Goal: Task Accomplishment & Management: Complete application form

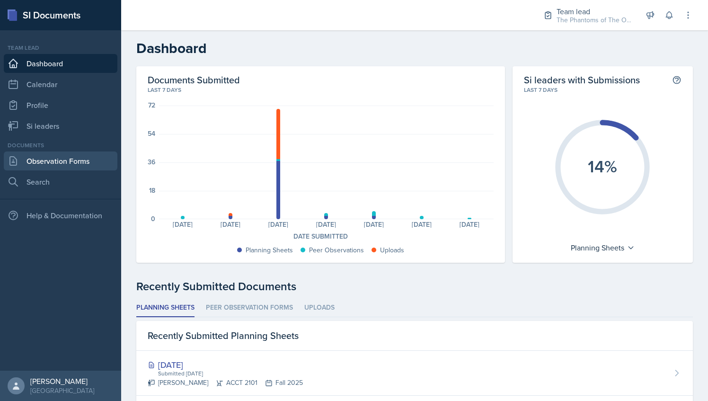
click at [88, 166] on link "Observation Forms" at bounding box center [61, 160] width 114 height 19
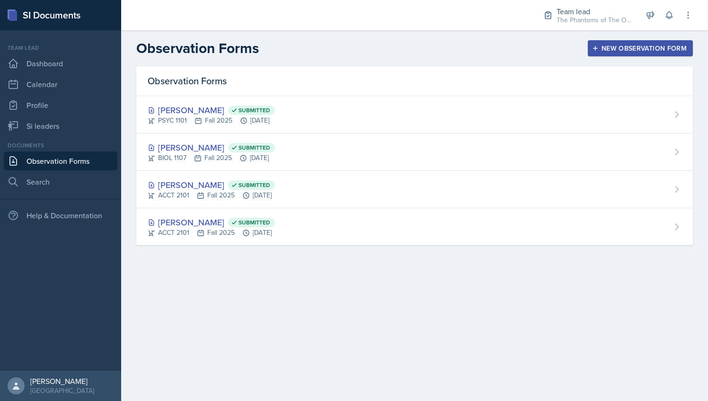
click at [634, 51] on div "New Observation Form" at bounding box center [640, 48] width 93 height 8
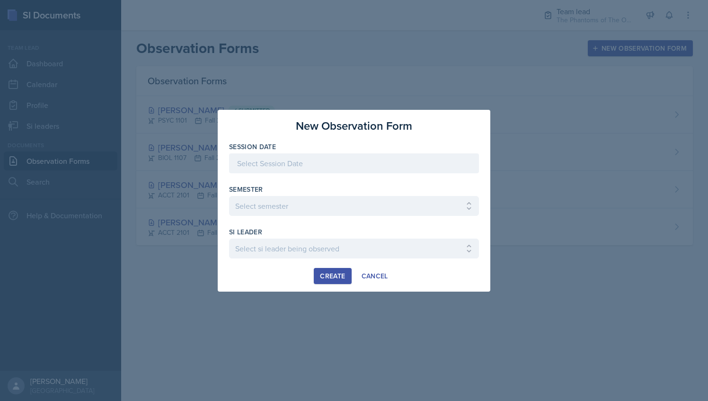
click at [332, 167] on div at bounding box center [354, 163] width 250 height 20
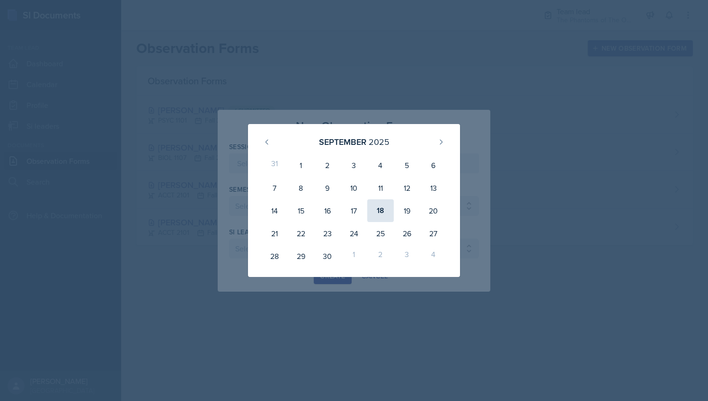
click at [379, 209] on div "18" at bounding box center [380, 210] width 26 height 23
type input "September 18th, 2025"
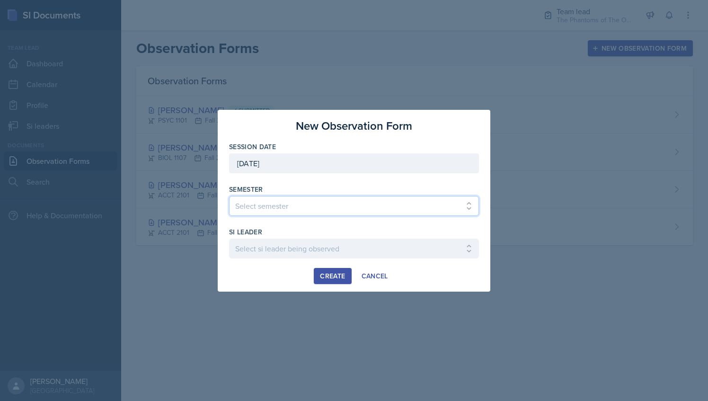
click at [313, 198] on select "Select semester All Spring 2021 Summer 2021 Spring 2022 Fall 2020 Fall 2021 Fal…" at bounding box center [354, 206] width 250 height 20
select select "2bed604d-1099-4043-b1bc-2365e8740244"
click at [229, 196] on select "Select semester All Spring 2021 Summer 2021 Spring 2022 Fall 2020 Fall 2021 Fal…" at bounding box center [354, 206] width 250 height 20
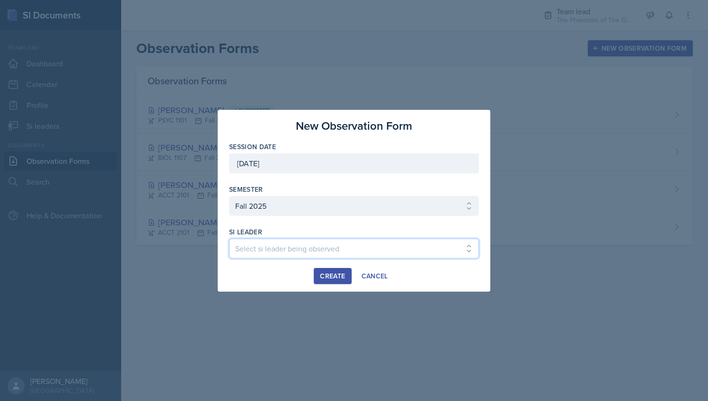
click at [297, 238] on select "Select si leader being observed Anais Gjergji / CHEM 1211 / Demon SI of Fleet S…" at bounding box center [354, 248] width 250 height 20
select select "535e4726-917c-4d9f-b432-18055448eabe"
click at [229, 238] on select "Select si leader being observed Anais Gjergji / CHEM 1211 / Demon SI of Fleet S…" at bounding box center [354, 248] width 250 height 20
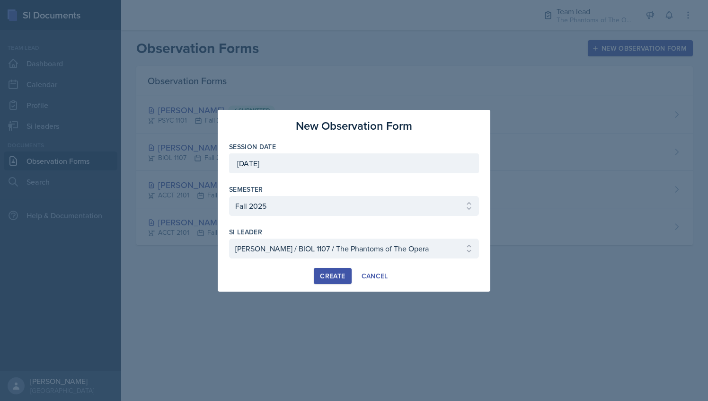
click at [336, 268] on button "Create" at bounding box center [332, 276] width 37 height 16
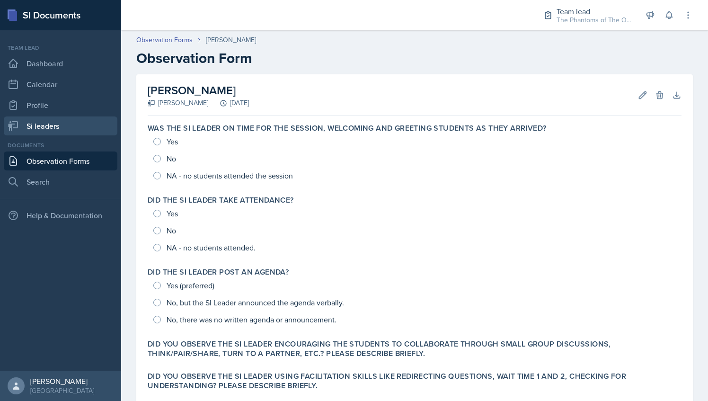
click at [73, 127] on link "Si leaders" at bounding box center [61, 125] width 114 height 19
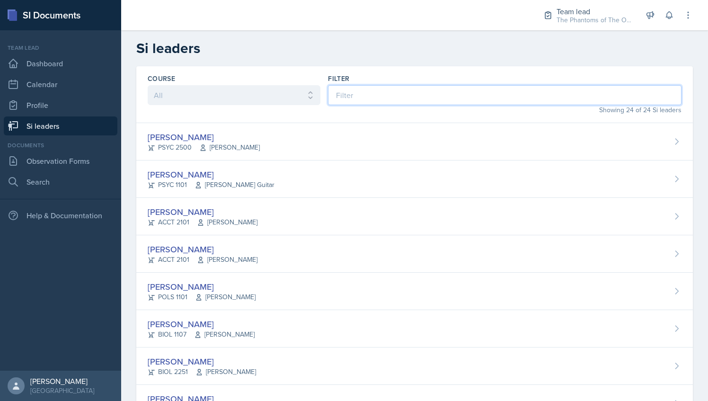
click at [338, 90] on input at bounding box center [504, 95] width 353 height 20
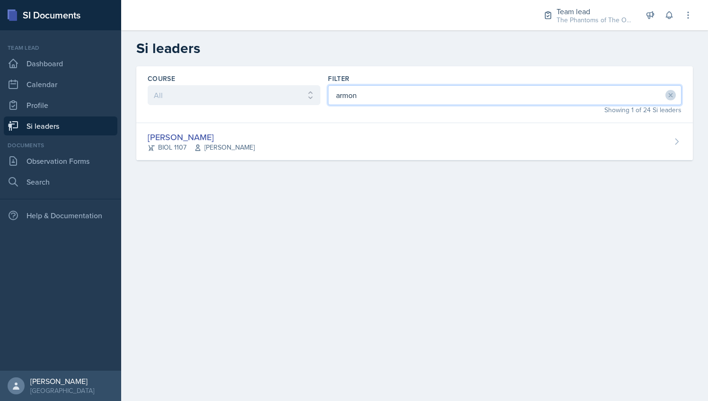
type input "armon"
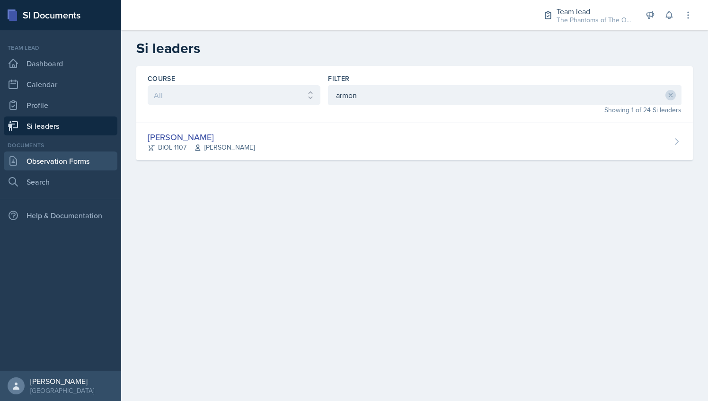
click at [94, 156] on link "Observation Forms" at bounding box center [61, 160] width 114 height 19
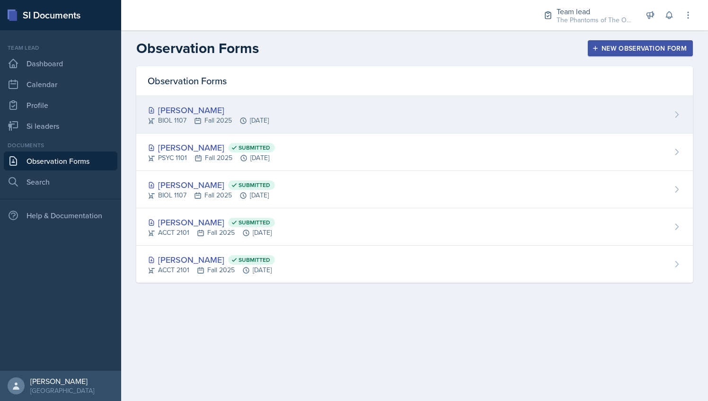
click at [259, 112] on div "[PERSON_NAME]" at bounding box center [208, 110] width 121 height 13
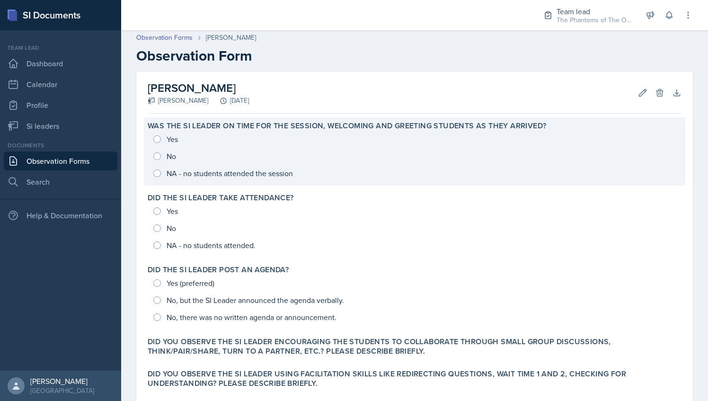
scroll to position [1, 0]
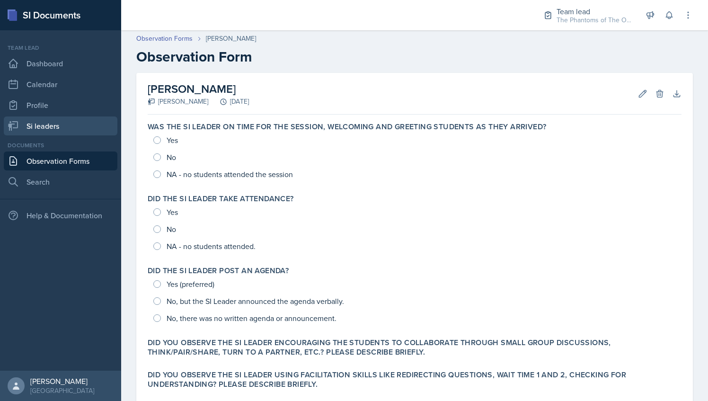
click at [56, 122] on link "Si leaders" at bounding box center [61, 125] width 114 height 19
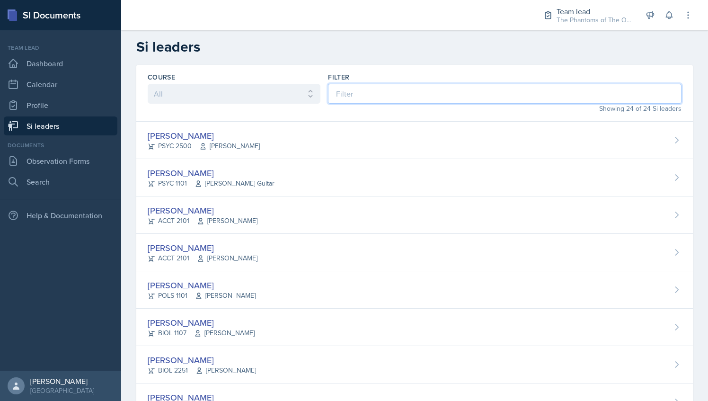
click at [360, 98] on input at bounding box center [504, 94] width 353 height 20
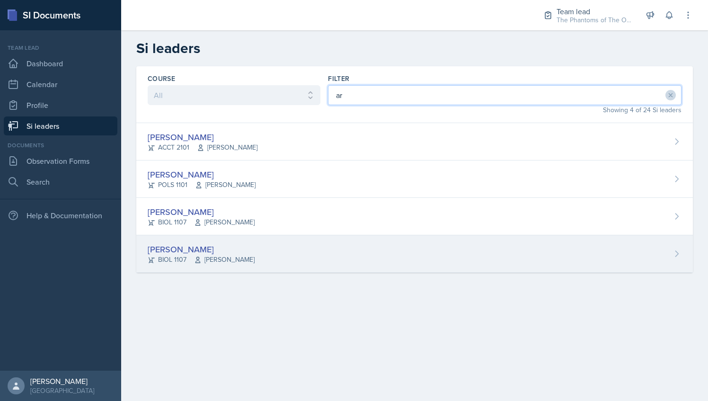
type input "ar"
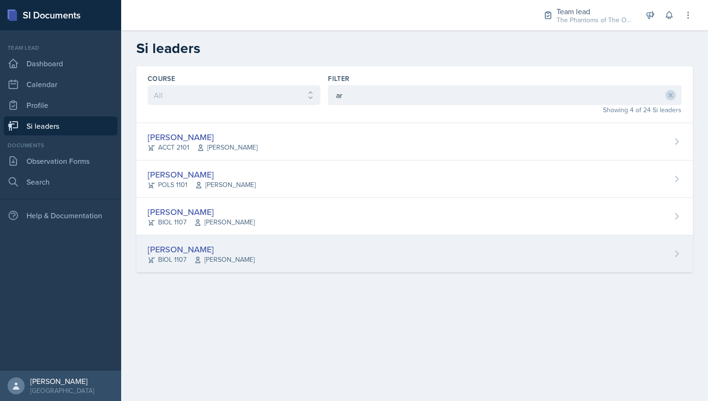
click at [254, 250] on div "[PERSON_NAME]" at bounding box center [201, 249] width 107 height 13
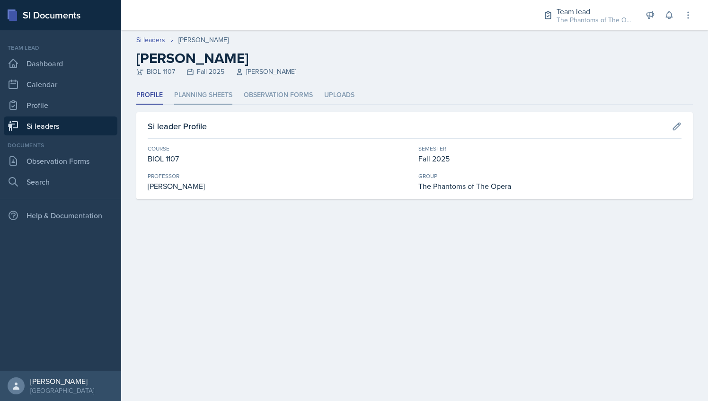
click at [222, 95] on li "Planning Sheets" at bounding box center [203, 95] width 58 height 18
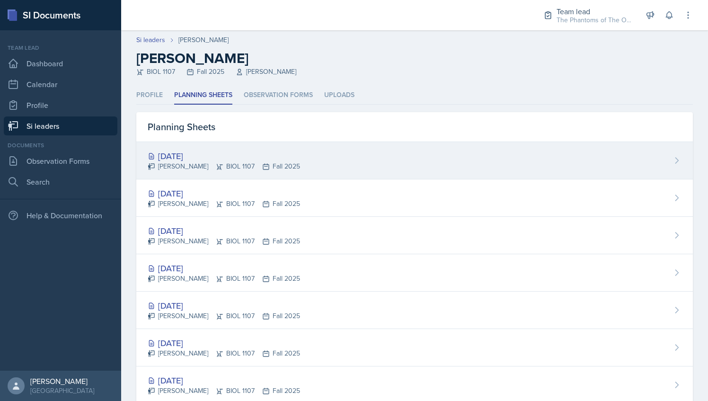
click at [248, 157] on div "[DATE]" at bounding box center [224, 155] width 152 height 13
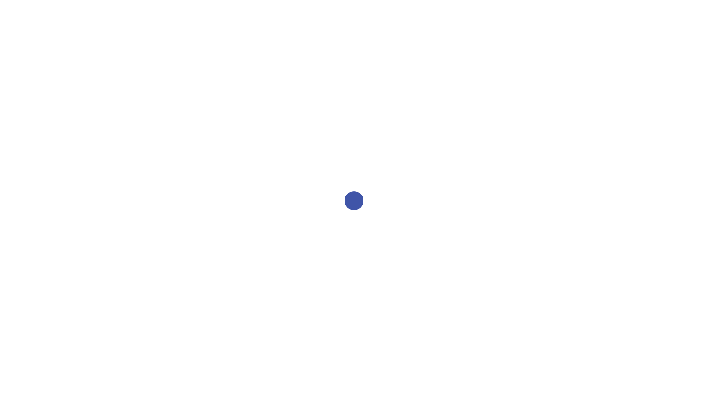
select select "2bed604d-1099-4043-b1bc-2365e8740244"
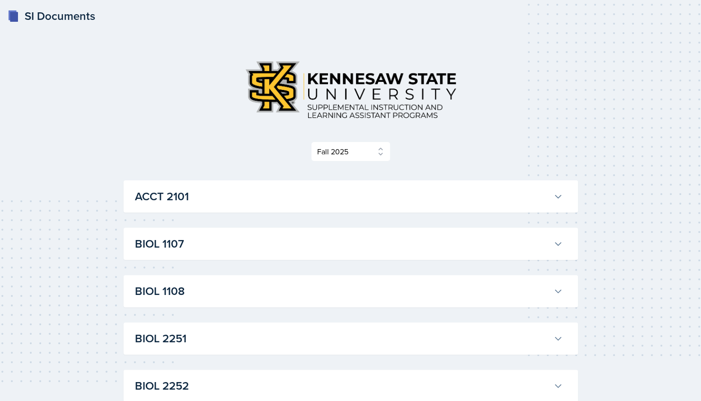
click at [204, 247] on h3 "BIOL 1107" at bounding box center [342, 243] width 414 height 17
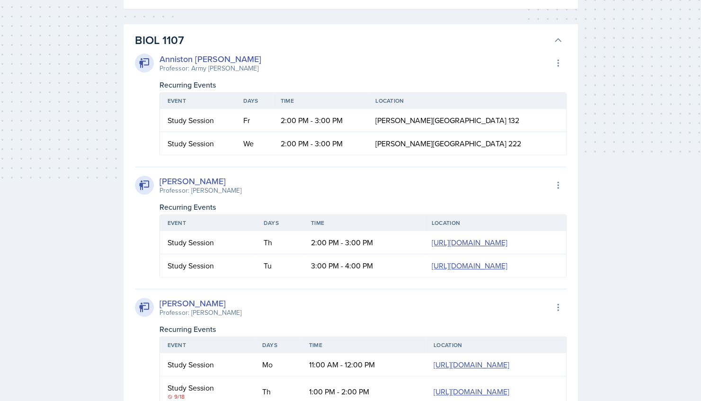
scroll to position [245, 0]
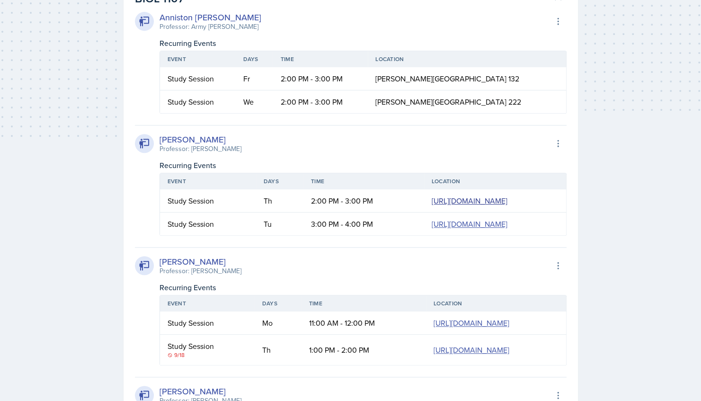
click at [431, 198] on link "https://teams.microsoft.com/l/meetup-join/19%3ameeting_YWE2Zjc5MzYtNTZjZi00YWYw…" at bounding box center [469, 200] width 76 height 10
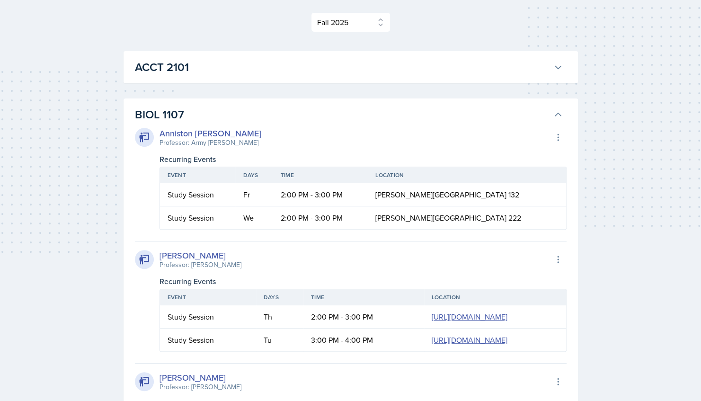
scroll to position [108, 0]
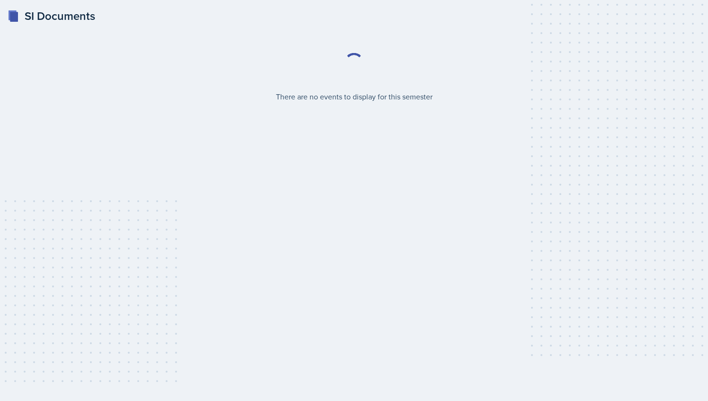
select select "2bed604d-1099-4043-b1bc-2365e8740244"
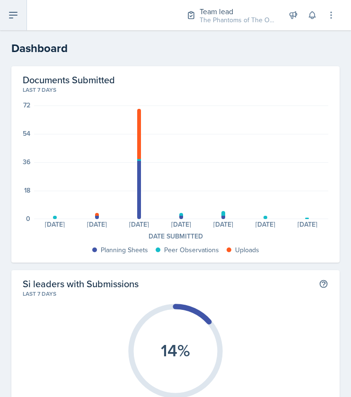
click at [21, 16] on button at bounding box center [13, 15] width 27 height 30
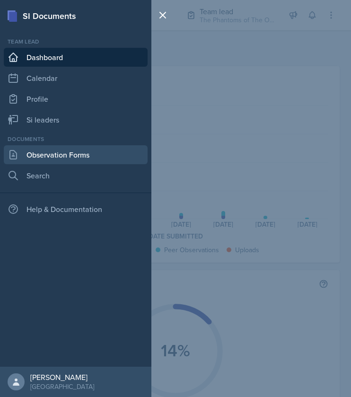
click at [80, 161] on link "Observation Forms" at bounding box center [76, 154] width 144 height 19
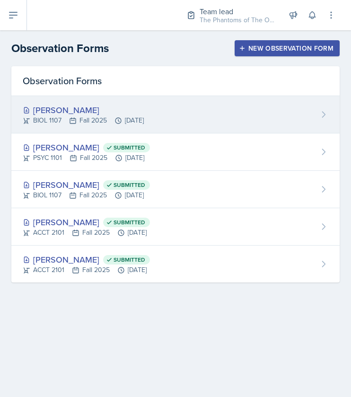
click at [119, 117] on icon at bounding box center [118, 121] width 8 height 8
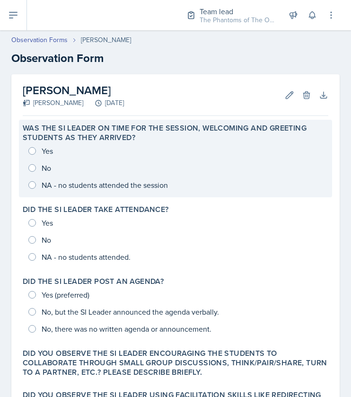
click at [44, 152] on div "Yes No NA - no students attended the session" at bounding box center [176, 167] width 306 height 51
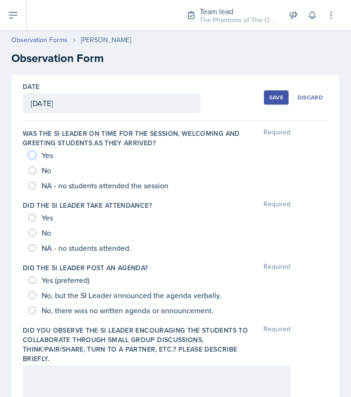
click at [30, 153] on input "Yes" at bounding box center [32, 155] width 8 height 8
radio input "true"
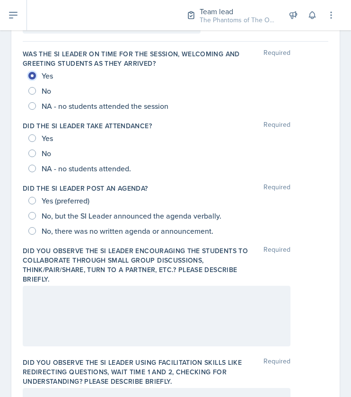
scroll to position [80, 0]
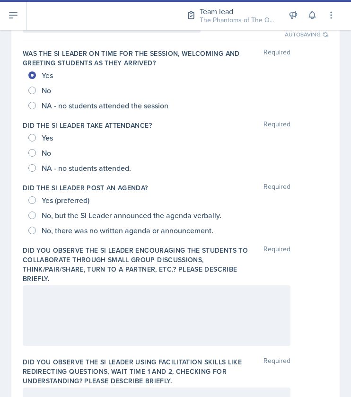
click at [34, 148] on div "No" at bounding box center [40, 152] width 25 height 15
click at [34, 140] on input "Yes" at bounding box center [32, 138] width 8 height 8
radio input "true"
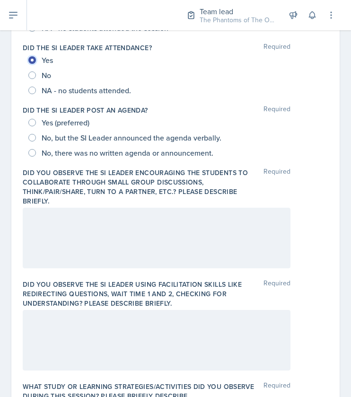
scroll to position [158, 0]
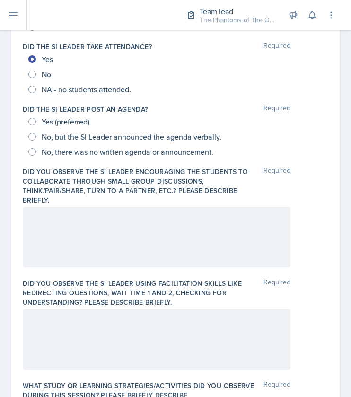
click at [117, 132] on span "No, but the SI Leader announced the agenda verbally." at bounding box center [132, 136] width 180 height 9
click at [36, 133] on input "No, but the SI Leader announced the agenda verbally." at bounding box center [32, 137] width 8 height 8
radio input "true"
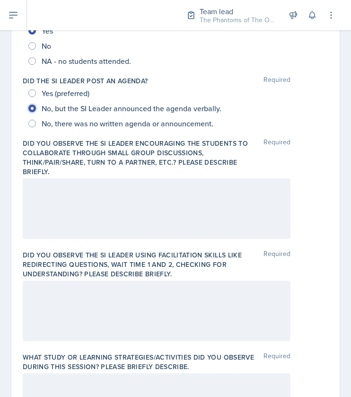
scroll to position [187, 0]
click at [60, 122] on span "No, there was no written agenda or announcement." at bounding box center [128, 122] width 172 height 9
click at [36, 122] on input "No, there was no written agenda or announcement." at bounding box center [32, 123] width 8 height 8
radio input "true"
click at [85, 178] on div at bounding box center [157, 208] width 268 height 61
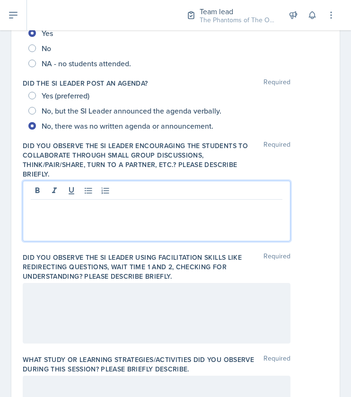
scroll to position [185, 0]
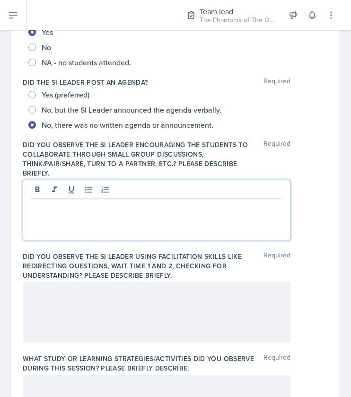
click at [95, 208] on p at bounding box center [157, 206] width 252 height 11
drag, startPoint x: 123, startPoint y: 205, endPoint x: 179, endPoint y: 207, distance: 56.3
click at [179, 207] on p "Small chat discussion in the "quick run-down" activity." at bounding box center [157, 206] width 252 height 11
click at [201, 204] on p "Small chat discussion in the warm-up activity." at bounding box center [157, 206] width 252 height 11
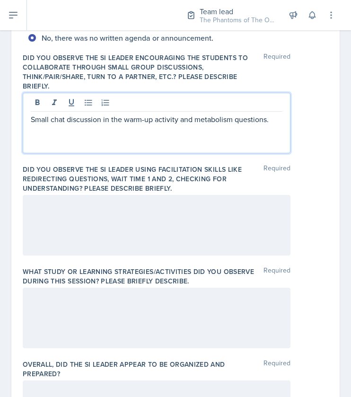
scroll to position [294, 0]
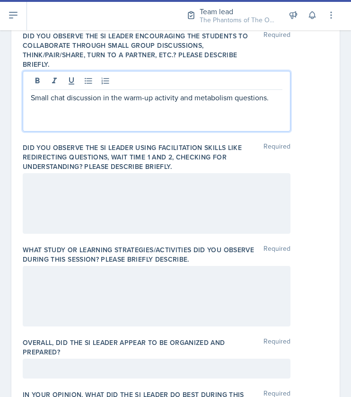
click at [148, 181] on div at bounding box center [157, 203] width 268 height 61
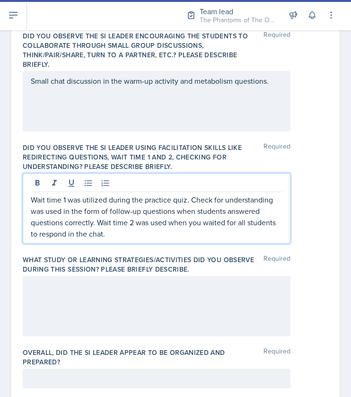
scroll to position [332, 0]
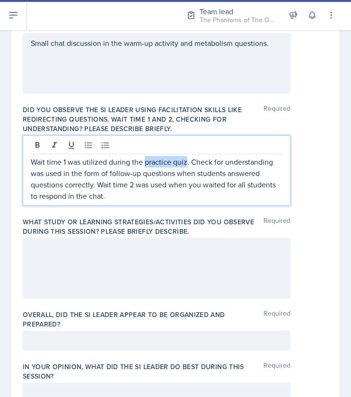
drag, startPoint x: 144, startPoint y: 163, endPoint x: 186, endPoint y: 158, distance: 42.8
click at [186, 158] on p "Wait time 1 was utilized during the practice quiz. Check for understanding was …" at bounding box center [157, 178] width 252 height 45
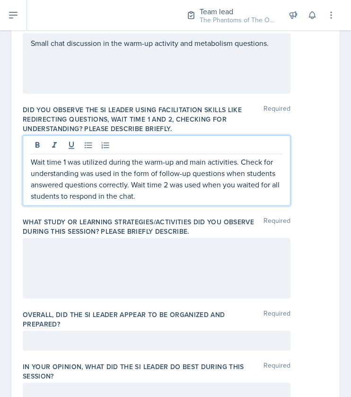
click at [73, 177] on p "Wait time 1 was utilized during the warm-up and main activities. Check for unde…" at bounding box center [157, 178] width 252 height 45
click at [158, 179] on p "Wait time 1 was utilized during the warm-up and main activities. Check for unde…" at bounding box center [157, 178] width 252 height 45
click at [196, 193] on p "Wait time 1 was utilized during the warm-up and main activities. Check for unde…" at bounding box center [157, 178] width 252 height 45
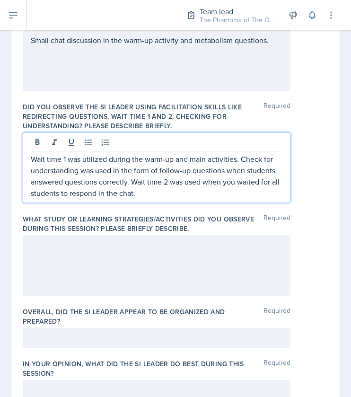
scroll to position [336, 0]
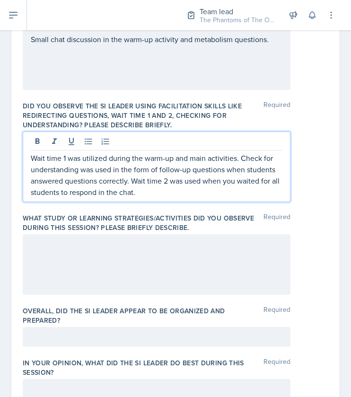
click at [36, 192] on p "Wait time 1 was utilized during the warm-up and main activities. Check for unde…" at bounding box center [157, 174] width 252 height 45
click at [72, 191] on p "Wait time 1 was utilized during the warm-up and main activities. Check for unde…" at bounding box center [157, 174] width 252 height 45
click at [69, 249] on div at bounding box center [157, 264] width 268 height 61
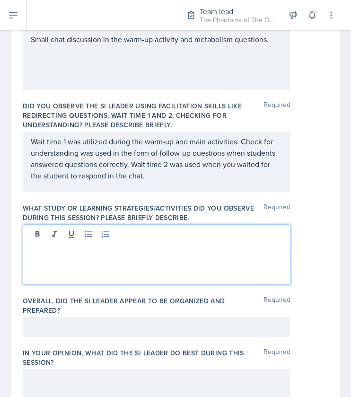
scroll to position [352, 0]
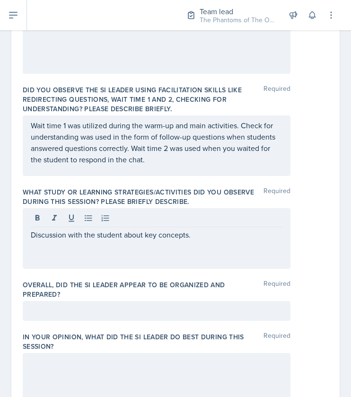
click at [82, 301] on div at bounding box center [157, 311] width 268 height 20
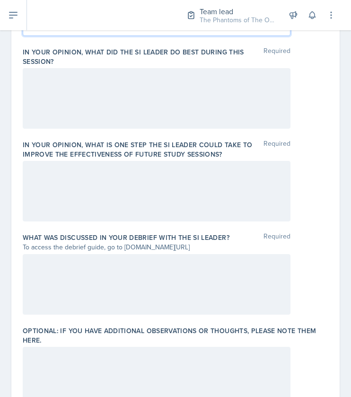
scroll to position [654, 0]
click at [127, 117] on div at bounding box center [157, 98] width 268 height 61
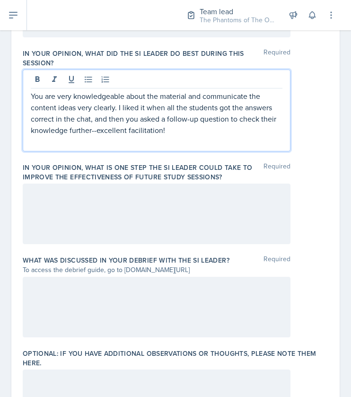
scroll to position [636, 0]
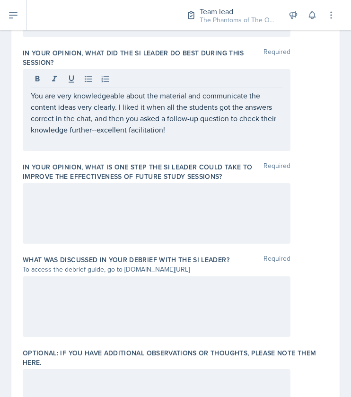
click at [134, 206] on div at bounding box center [157, 213] width 268 height 61
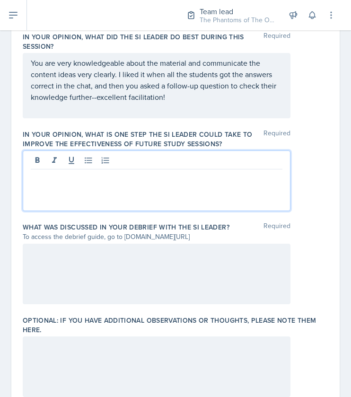
click at [104, 175] on p at bounding box center [157, 176] width 252 height 11
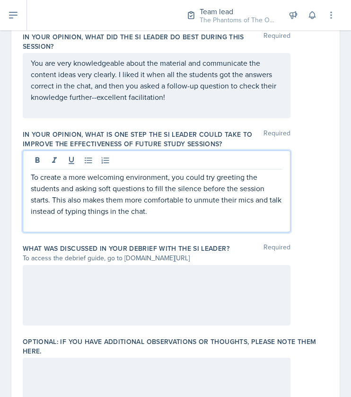
click at [76, 199] on p "To create a more welcoming environment, you could try greeting the students and…" at bounding box center [157, 193] width 252 height 45
click at [167, 213] on p "To create a more welcoming environment, you could try greeting the students and…" at bounding box center [157, 193] width 252 height 45
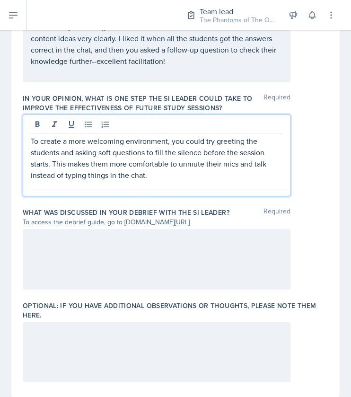
scroll to position [709, 0]
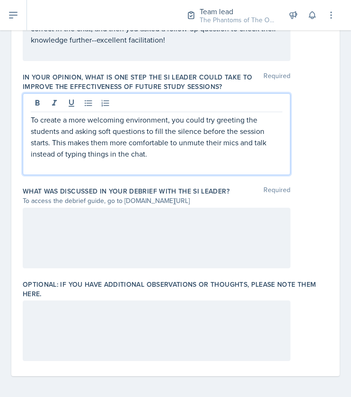
drag, startPoint x: 151, startPoint y: 151, endPoint x: 23, endPoint y: 119, distance: 132.3
click at [23, 119] on div "To create a more welcoming environment, you could try greeting the students and…" at bounding box center [157, 134] width 268 height 82
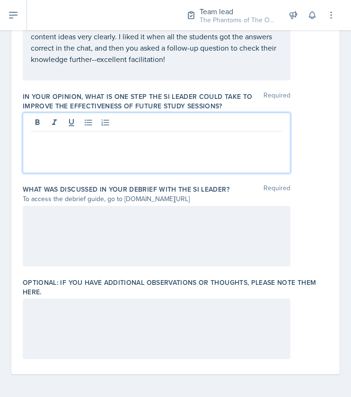
scroll to position [688, 0]
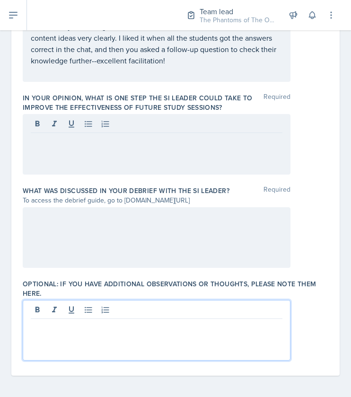
click at [86, 306] on div at bounding box center [157, 330] width 268 height 61
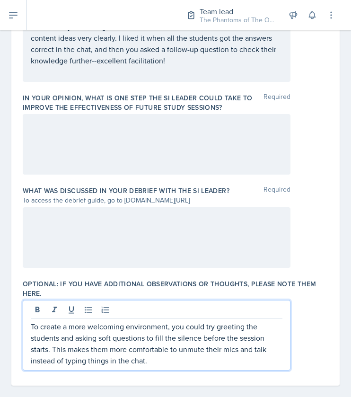
click at [88, 155] on div at bounding box center [157, 144] width 268 height 61
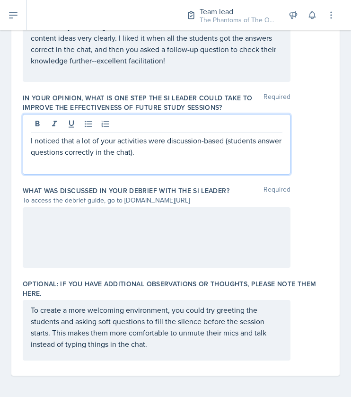
click at [186, 153] on p "I noticed that a lot of your activities were discussion-based (students answer …" at bounding box center [157, 146] width 252 height 23
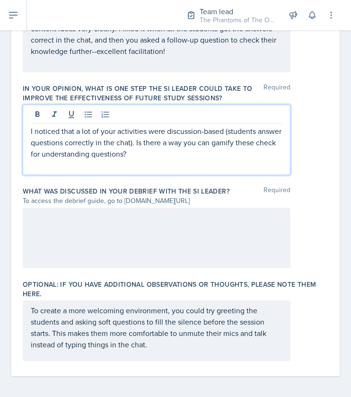
click at [97, 151] on p "I noticed that a lot of your activities were discussion-based (students answer …" at bounding box center [157, 142] width 252 height 34
click at [182, 154] on p "I noticed that a lot of your activities were discussion-based (students answer …" at bounding box center [157, 142] width 252 height 34
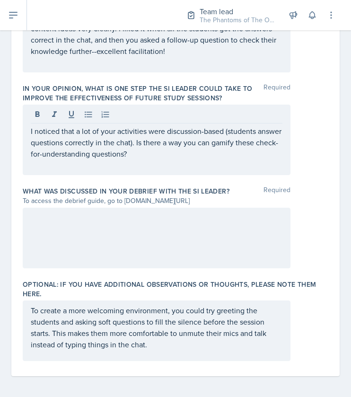
click at [201, 233] on div at bounding box center [157, 238] width 268 height 61
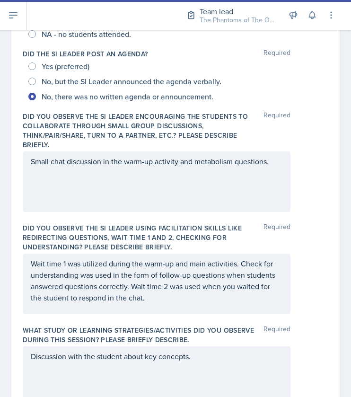
scroll to position [213, 0]
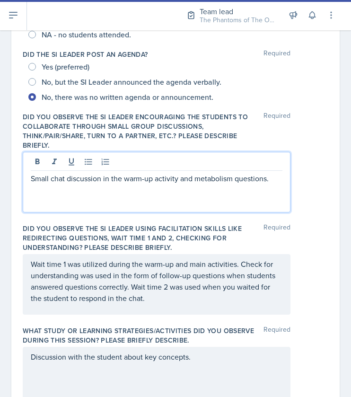
click at [266, 173] on p "Small chat discussion in the warm-up activity and metabolism questions." at bounding box center [157, 178] width 252 height 11
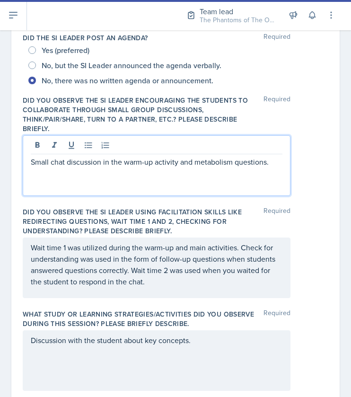
click at [234, 162] on p "Small chat discussion in the warm-up activity and metabolism questions." at bounding box center [157, 161] width 252 height 11
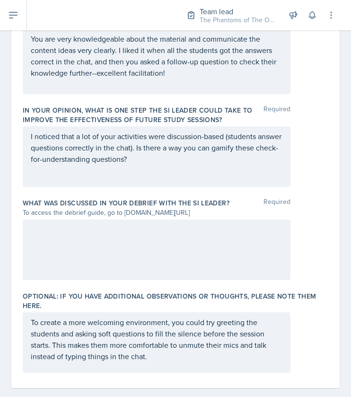
scroll to position [688, 0]
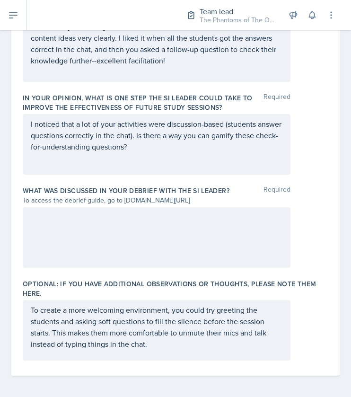
click at [188, 187] on label "What was discussed in your debrief with the SI Leader?" at bounding box center [126, 190] width 207 height 9
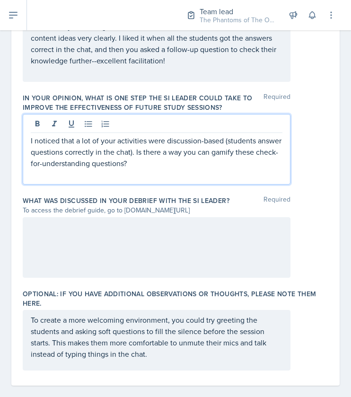
click at [201, 141] on p "I noticed that a lot of your activities were discussion-based (students answer …" at bounding box center [157, 152] width 252 height 34
click at [217, 320] on div "To create a more welcoming environment, you could try greeting the students and…" at bounding box center [157, 340] width 268 height 61
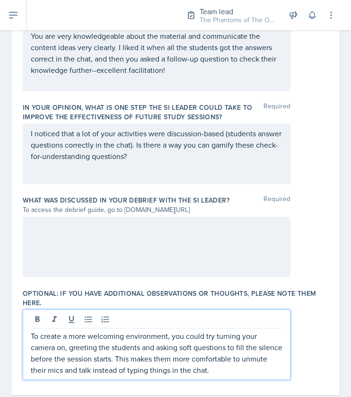
click at [148, 344] on p "To create a more welcoming environment, you could try turning your camera on, g…" at bounding box center [157, 352] width 252 height 45
click at [165, 366] on p "To create a more welcoming environment, you could try turning your camera on, g…" at bounding box center [157, 352] width 252 height 45
click at [237, 366] on p "To create a more welcoming environment, you could try turning your camera on, g…" at bounding box center [157, 352] width 252 height 45
click at [257, 371] on p "To create a more welcoming environment, you could try turning your camera on, g…" at bounding box center [157, 352] width 252 height 45
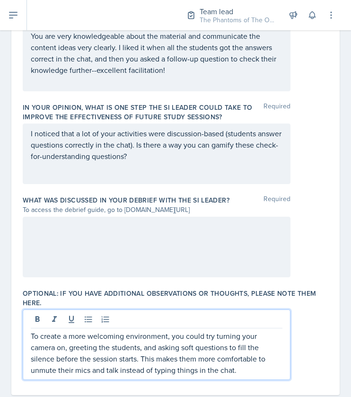
scroll to position [698, 0]
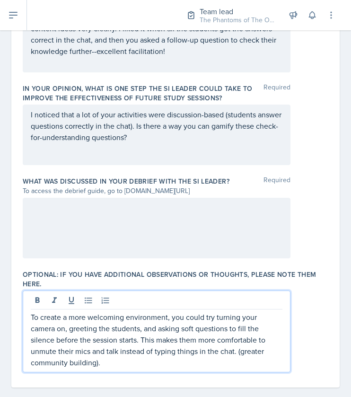
click at [237, 351] on p "To create a more welcoming environment, you could try turning your camera on, g…" at bounding box center [157, 339] width 252 height 57
click at [160, 366] on p "To create a more welcoming environment, you could try turning your camera on, g…" at bounding box center [157, 339] width 252 height 57
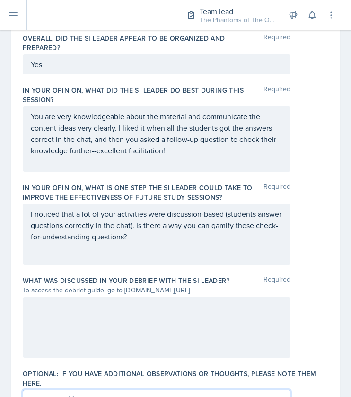
scroll to position [647, 0]
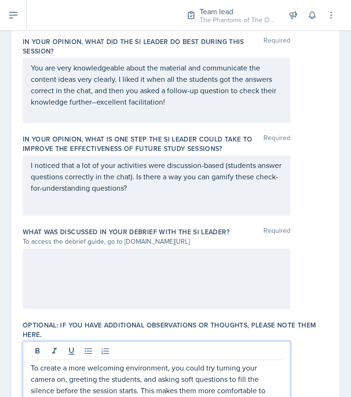
click at [158, 200] on p at bounding box center [157, 198] width 252 height 11
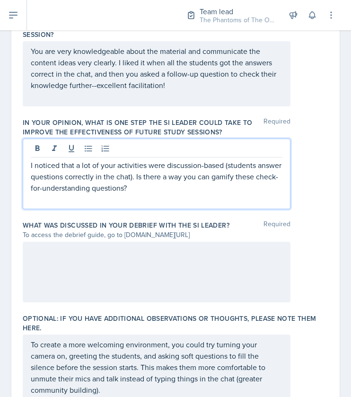
click at [185, 183] on p "I noticed that a lot of your activities were discussion-based (students answer …" at bounding box center [157, 176] width 252 height 34
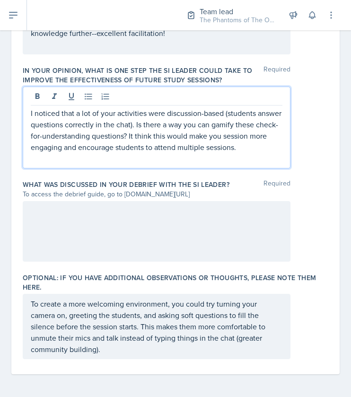
click at [159, 351] on p "To create a more welcoming environment, you could try turning your camera on, g…" at bounding box center [157, 326] width 252 height 57
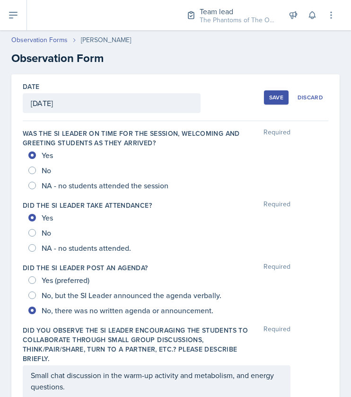
scroll to position [0, 0]
click at [269, 99] on div "Save" at bounding box center [276, 98] width 14 height 8
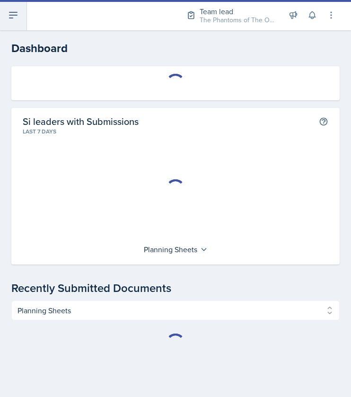
click at [19, 9] on button at bounding box center [13, 15] width 27 height 30
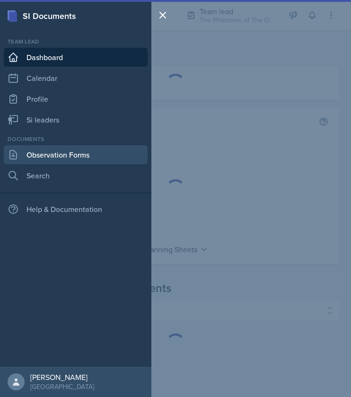
click at [52, 154] on link "Observation Forms" at bounding box center [76, 154] width 144 height 19
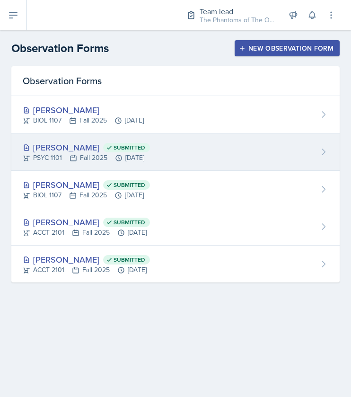
click at [125, 153] on div "PSYC 1101 Fall 2025 [DATE]" at bounding box center [86, 158] width 127 height 10
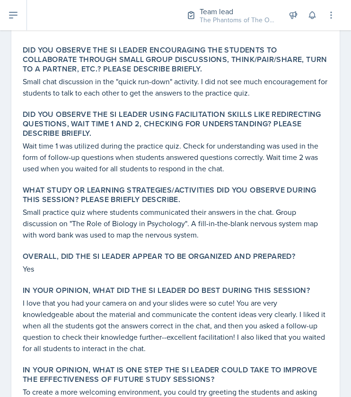
scroll to position [304, 0]
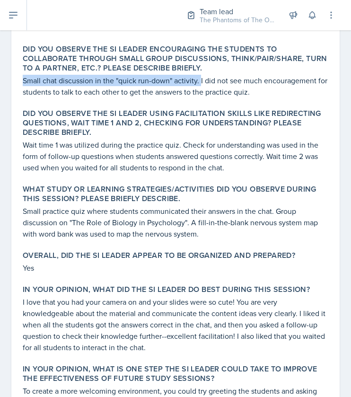
drag, startPoint x: 22, startPoint y: 79, endPoint x: 201, endPoint y: 79, distance: 178.4
click at [201, 79] on div "Did you observe the SI Leader encouraging the students to collaborate through s…" at bounding box center [175, 71] width 313 height 61
copy p "Small chat discussion in the "quick run-down" activity."
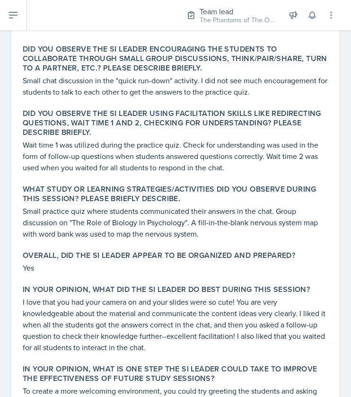
click at [97, 132] on label "Did you observe the SI Leader using facilitation skills like redirecting questi…" at bounding box center [176, 123] width 306 height 28
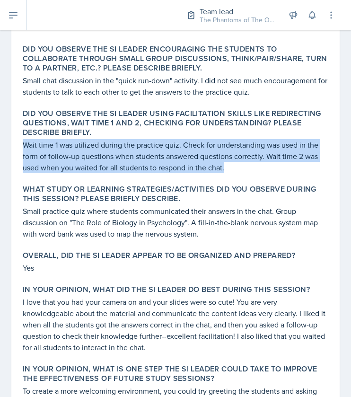
drag, startPoint x: 24, startPoint y: 144, endPoint x: 232, endPoint y: 167, distance: 209.4
click at [232, 167] on p "Wait time 1 was utilized during the practice quiz. Check for understanding was …" at bounding box center [176, 156] width 306 height 34
copy p "Wait time 1 was utilized during the practice quiz. Check for understanding was …"
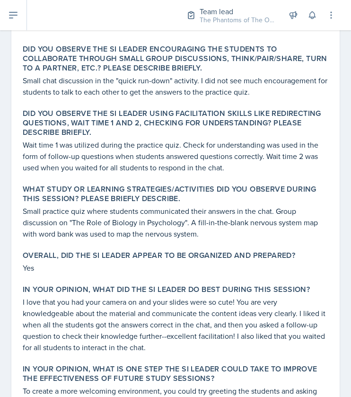
click at [41, 217] on p "Small practice quiz where students communicated their answers in the chat. Grou…" at bounding box center [176, 222] width 306 height 34
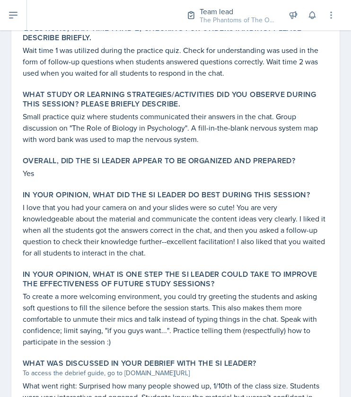
scroll to position [409, 0]
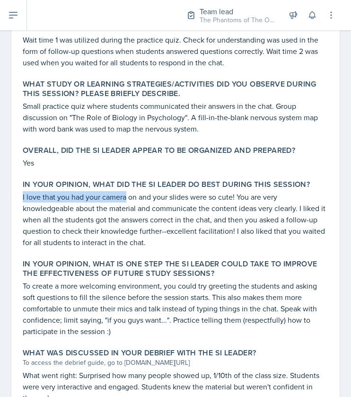
drag, startPoint x: 21, startPoint y: 195, endPoint x: 125, endPoint y: 192, distance: 104.6
click at [125, 192] on div "In your opinion, what did the SI Leader do BEST during this session? I love tha…" at bounding box center [175, 214] width 313 height 76
drag, startPoint x: 125, startPoint y: 192, endPoint x: 213, endPoint y: 204, distance: 88.4
click at [213, 204] on p "I love that you had your camera on and your slides were so cute! You are very k…" at bounding box center [176, 219] width 306 height 57
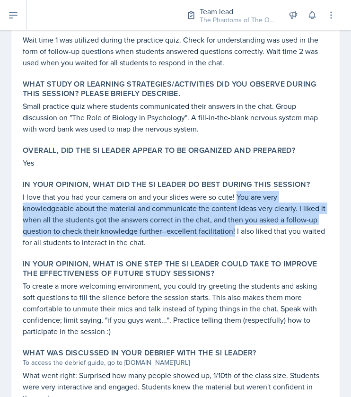
drag, startPoint x: 237, startPoint y: 196, endPoint x: 244, endPoint y: 233, distance: 37.6
click at [244, 233] on p "I love that you had your camera on and your slides were so cute! You are very k…" at bounding box center [176, 219] width 306 height 57
copy p "You are very knowledgeable about the material and communicate the content ideas…"
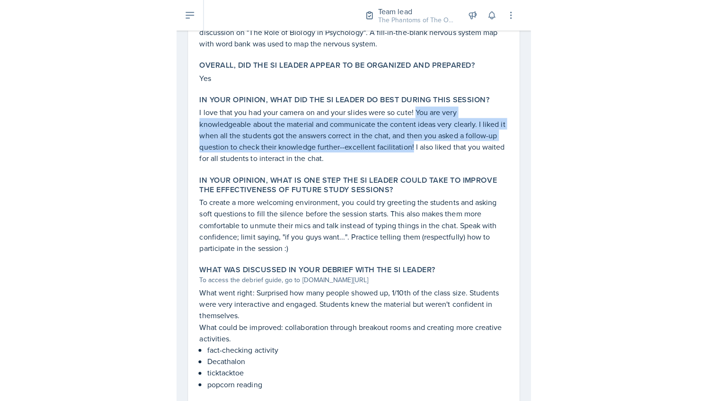
scroll to position [495, 0]
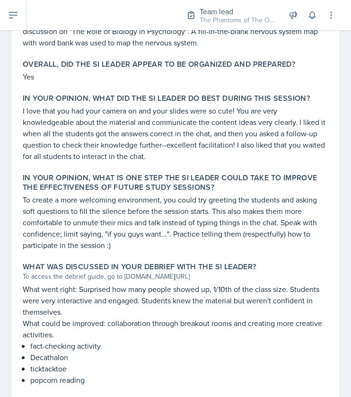
click at [38, 192] on label "In your opinion, what is ONE step the SI Leader could take to improve the effec…" at bounding box center [176, 182] width 306 height 19
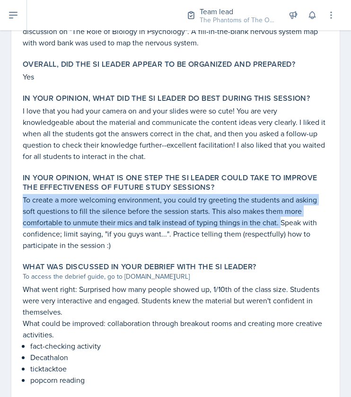
drag, startPoint x: 23, startPoint y: 197, endPoint x: 278, endPoint y: 224, distance: 256.8
click at [278, 224] on p "To create a more welcoming environment, you could try greeting the students and…" at bounding box center [176, 222] width 306 height 57
copy p "To create a more welcoming environment, you could try greeting the students and…"
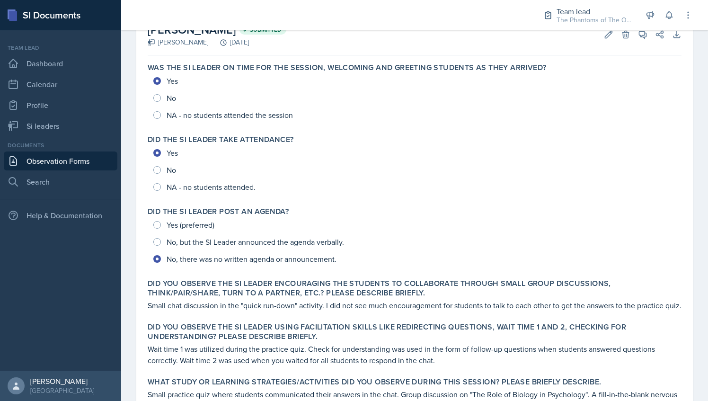
scroll to position [0, 0]
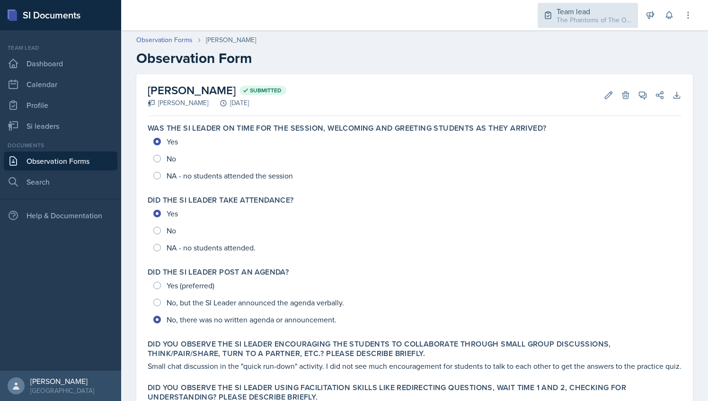
click at [351, 22] on div "The Phantoms of The Opera / Fall 2025" at bounding box center [594, 20] width 76 height 10
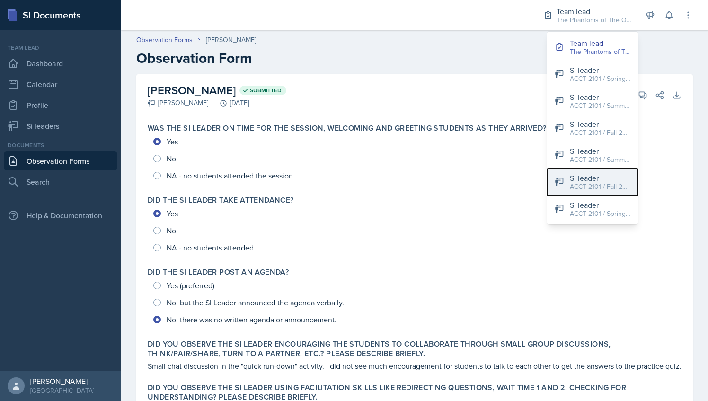
click at [351, 178] on div "Si leader" at bounding box center [600, 177] width 61 height 11
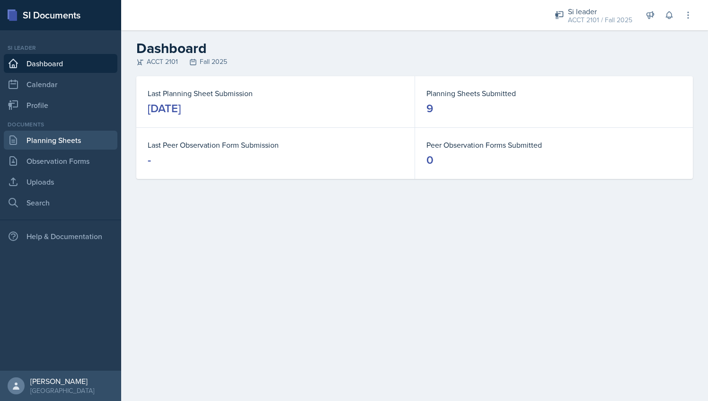
click at [51, 147] on link "Planning Sheets" at bounding box center [61, 140] width 114 height 19
